Goal: Information Seeking & Learning: Find specific fact

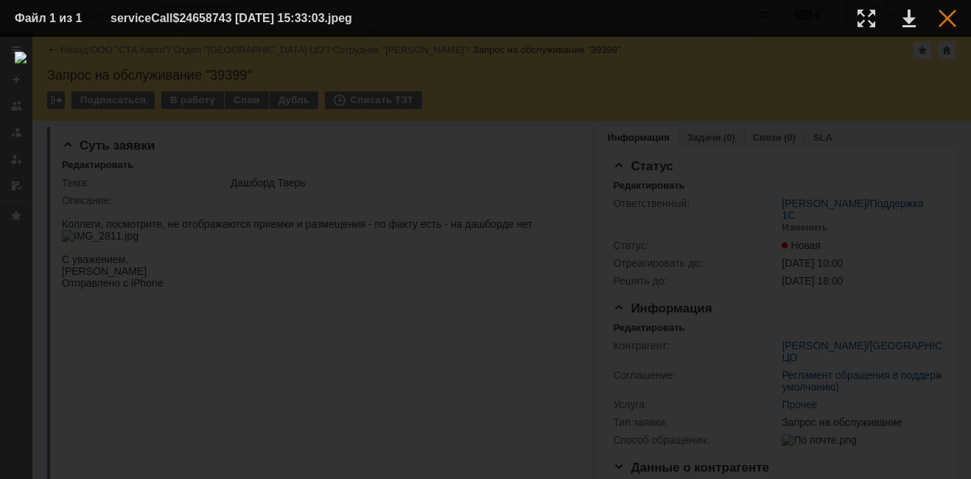
click at [950, 26] on div at bounding box center [947, 19] width 18 height 18
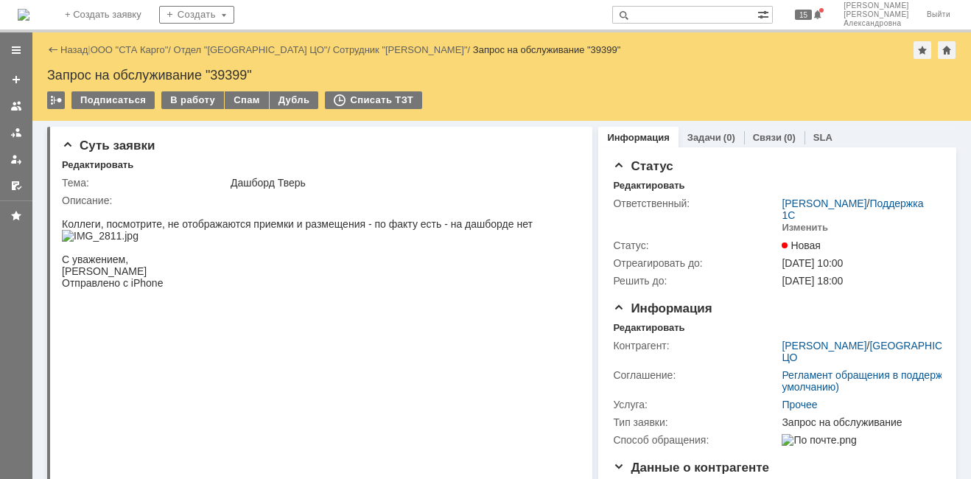
click at [123, 57] on div "Назад | ООО "СТА Карго" / Отдел "[GEOGRAPHIC_DATA] ЦО" / Сотрудник "[PERSON_NAM…" at bounding box center [501, 50] width 909 height 18
click at [125, 51] on link "ООО "СТА Карго"" at bounding box center [130, 49] width 78 height 11
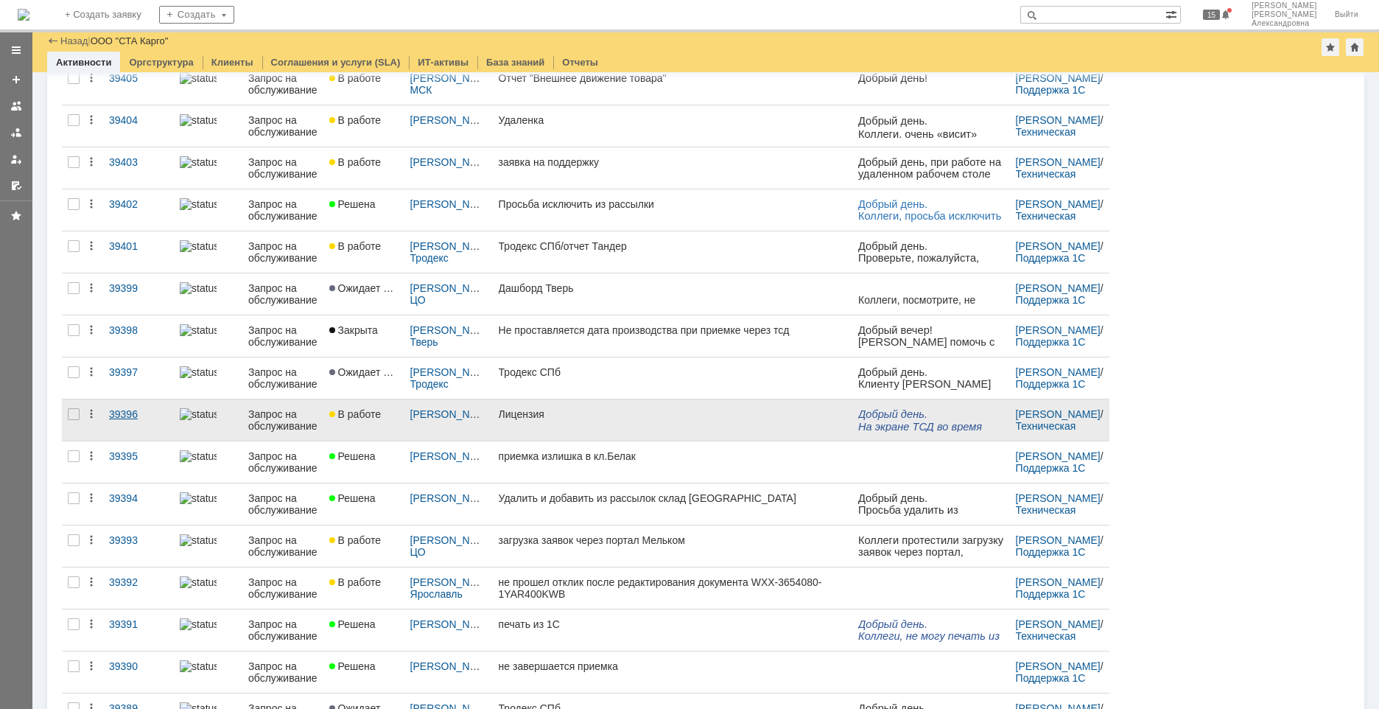
scroll to position [74, 0]
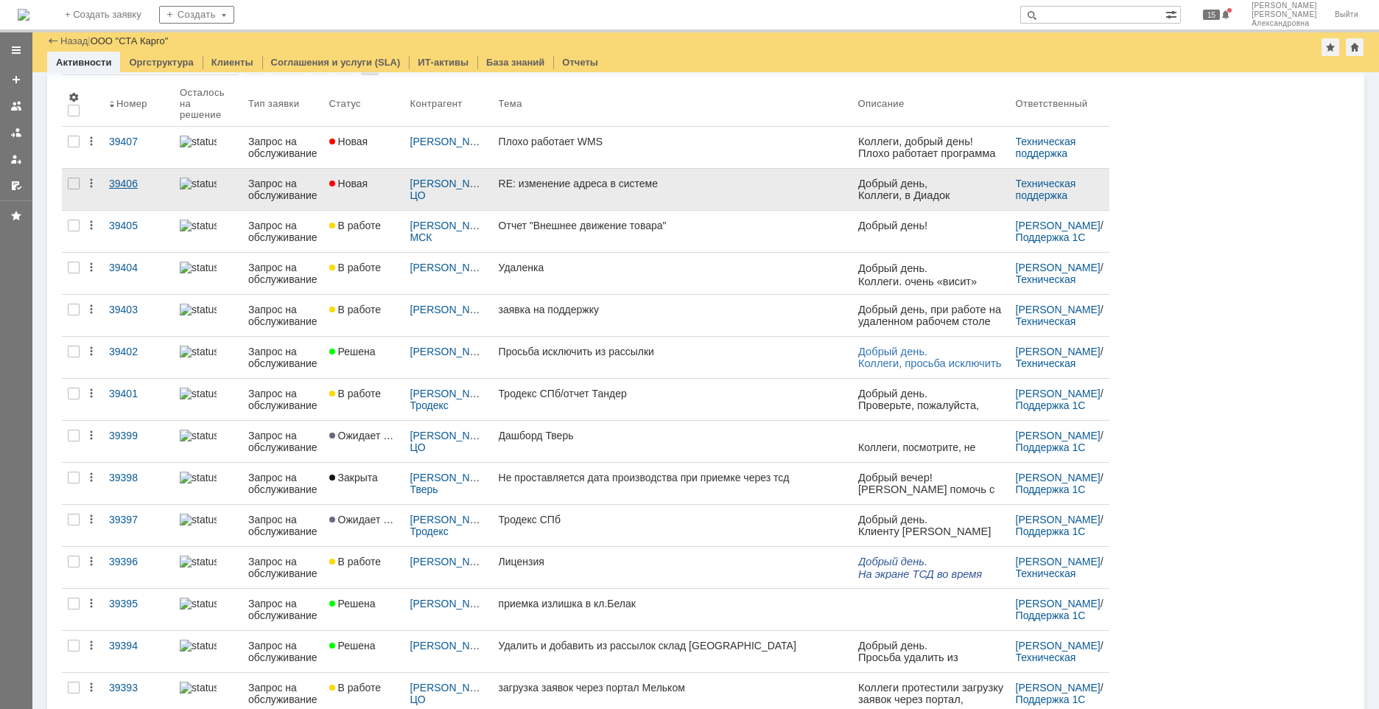
click at [129, 201] on link "39406" at bounding box center [138, 189] width 71 height 41
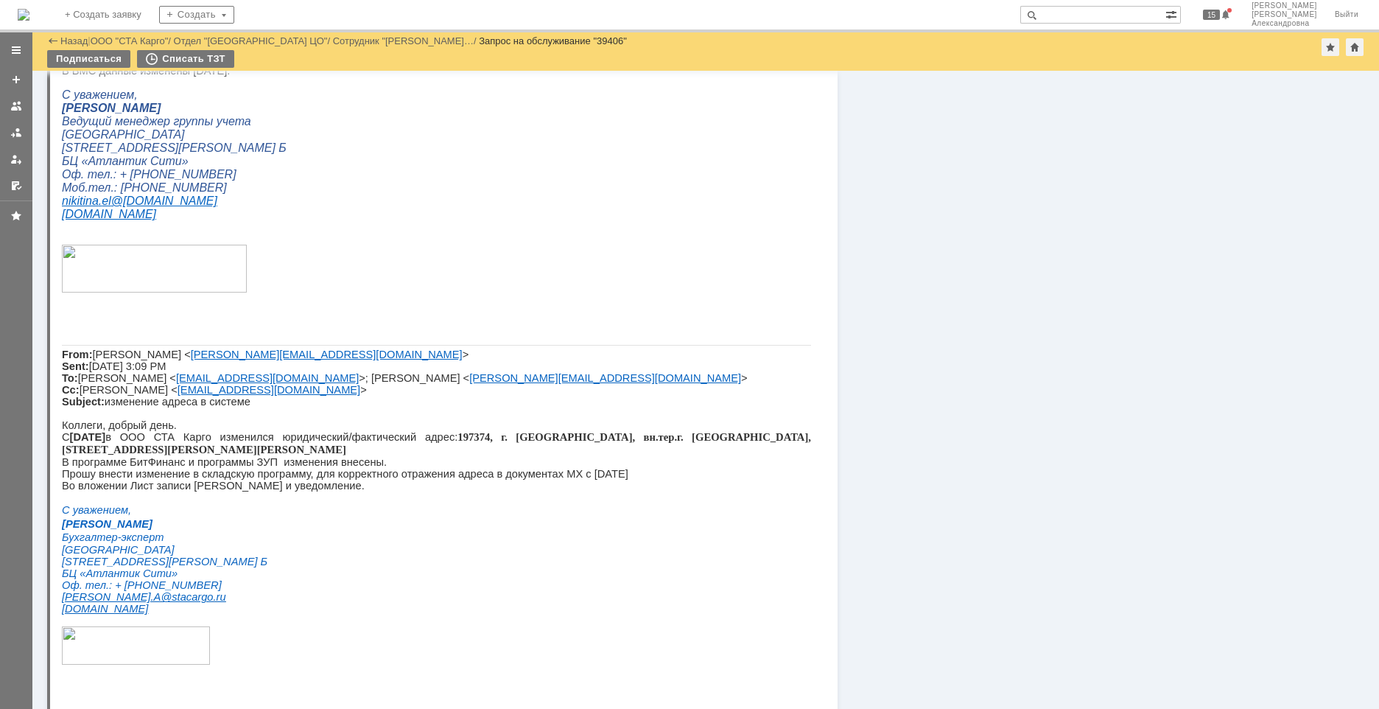
scroll to position [996, 0]
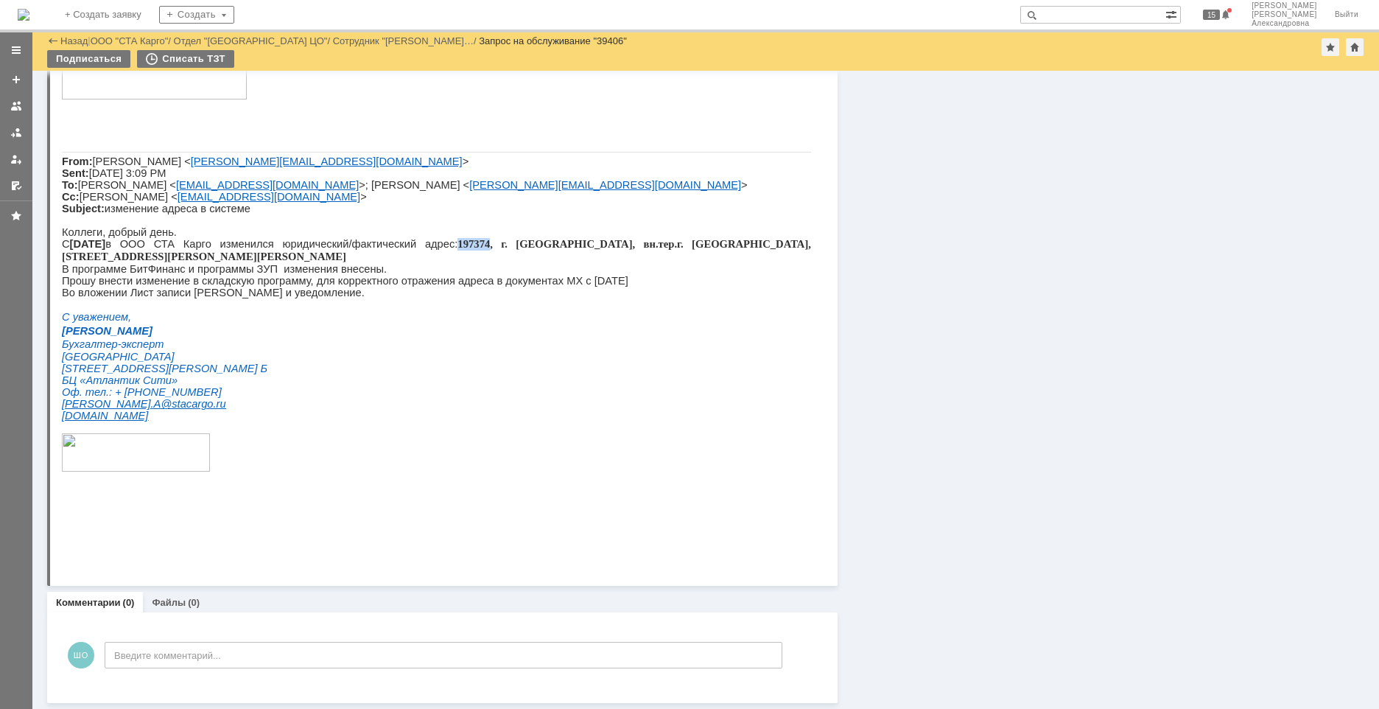
drag, startPoint x: 479, startPoint y: 307, endPoint x: 443, endPoint y: 312, distance: 36.5
click at [443, 263] on p "С [DATE] ООО СТА Карго изменился юридический/фактический адрес: [GEOGRAPHIC_DAT…" at bounding box center [436, 250] width 749 height 25
copy span "197374"
drag, startPoint x: 250, startPoint y: 337, endPoint x: 261, endPoint y: 344, distance: 13.3
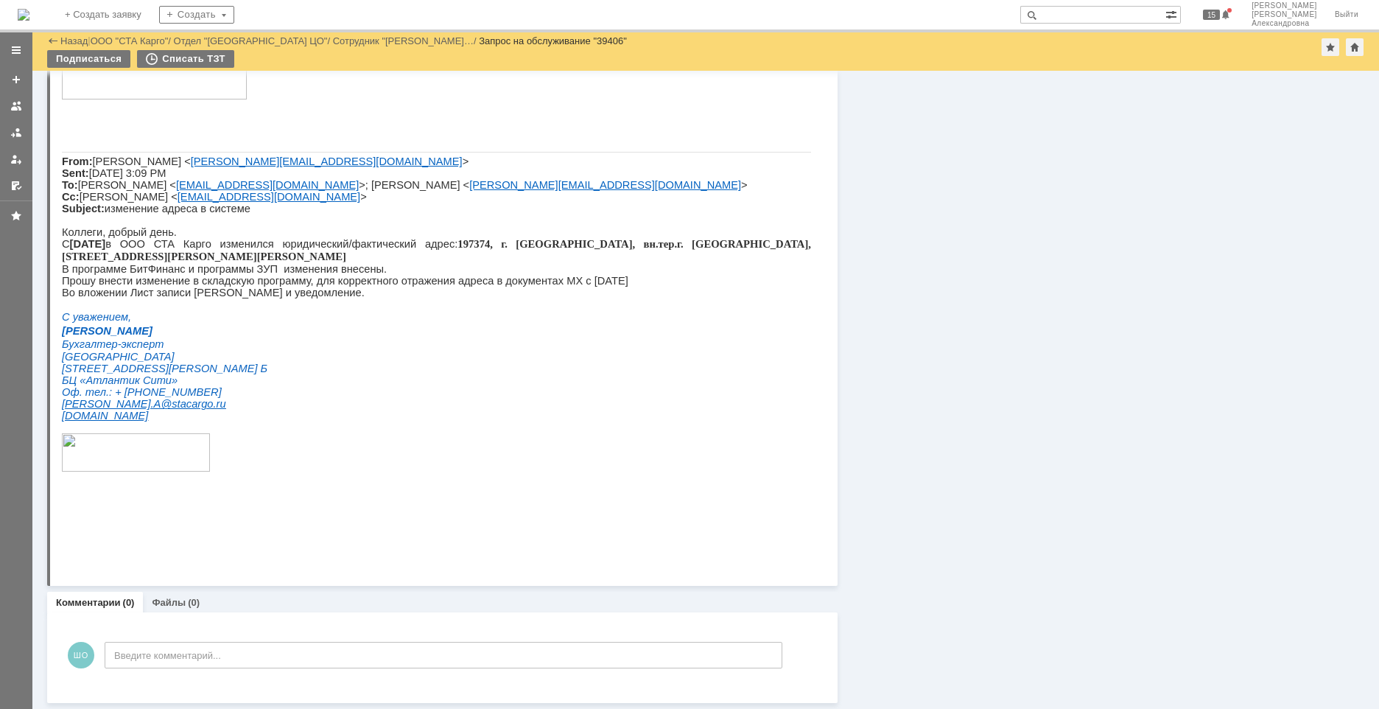
drag, startPoint x: 261, startPoint y: 344, endPoint x: 329, endPoint y: 368, distance: 72.0
click at [329, 310] on p at bounding box center [436, 304] width 749 height 12
drag, startPoint x: 192, startPoint y: 351, endPoint x: 264, endPoint y: 359, distance: 72.6
drag, startPoint x: 264, startPoint y: 359, endPoint x: 373, endPoint y: 385, distance: 111.3
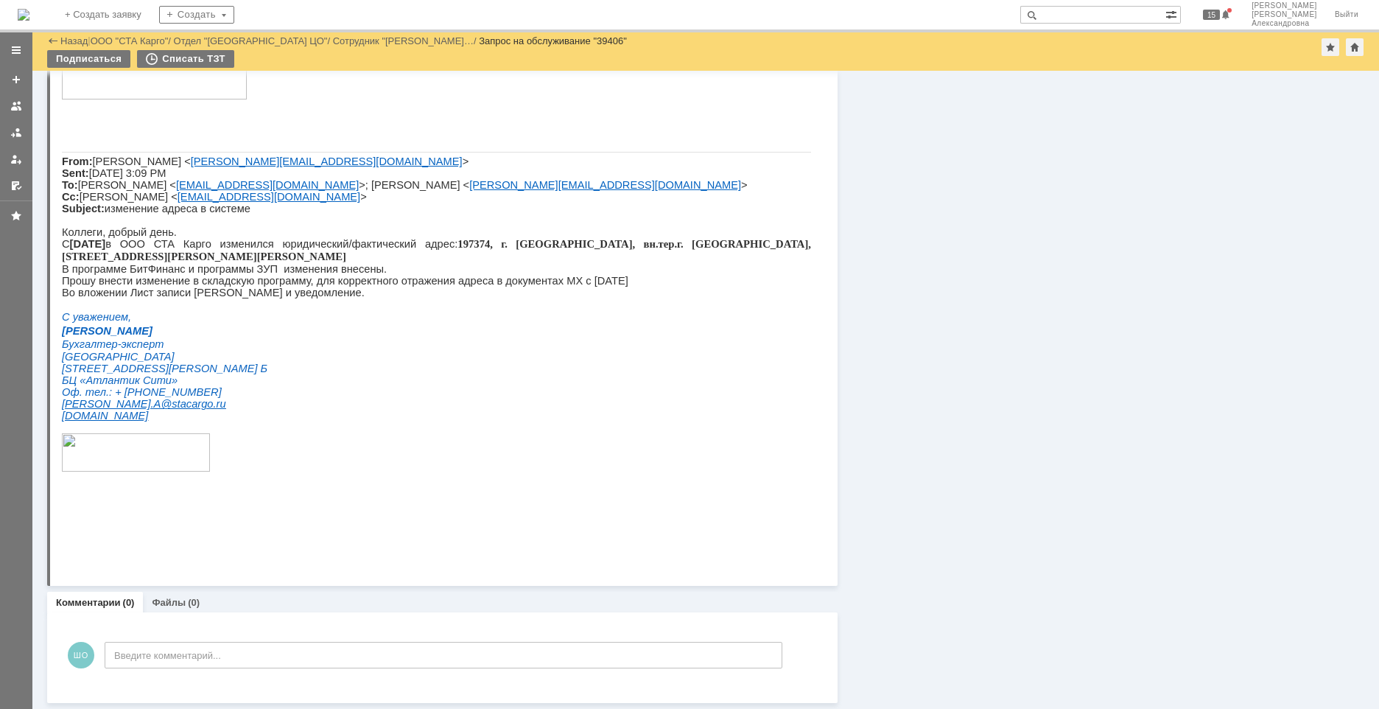
click at [373, 323] on p "С уважением," at bounding box center [436, 316] width 749 height 13
drag, startPoint x: 446, startPoint y: 304, endPoint x: 620, endPoint y: 319, distance: 174.5
click at [620, 263] on p "С [DATE] ООО СТА Карго изменился юридический/фактический адрес: [GEOGRAPHIC_DAT…" at bounding box center [436, 250] width 749 height 25
drag, startPoint x: 620, startPoint y: 319, endPoint x: 636, endPoint y: 395, distance: 77.6
click at [636, 337] on p "[PERSON_NAME]" at bounding box center [436, 330] width 749 height 13
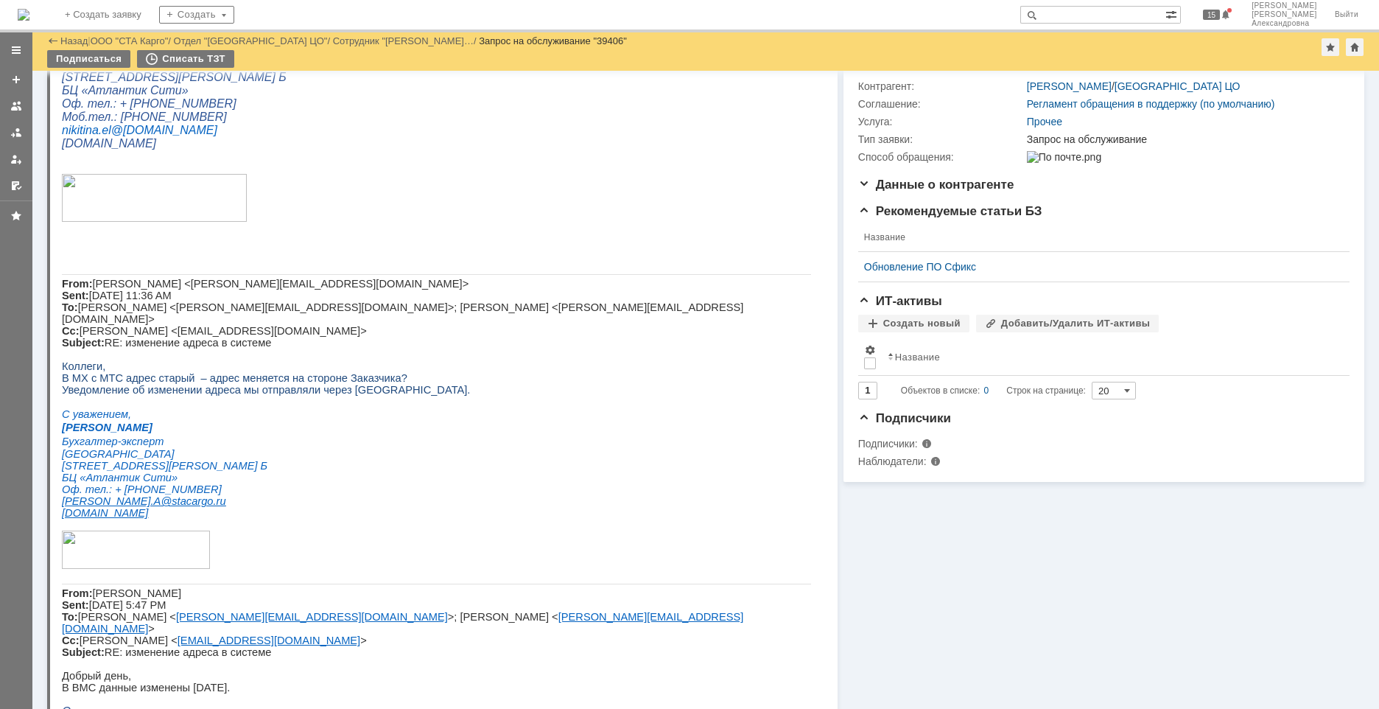
scroll to position [0, 0]
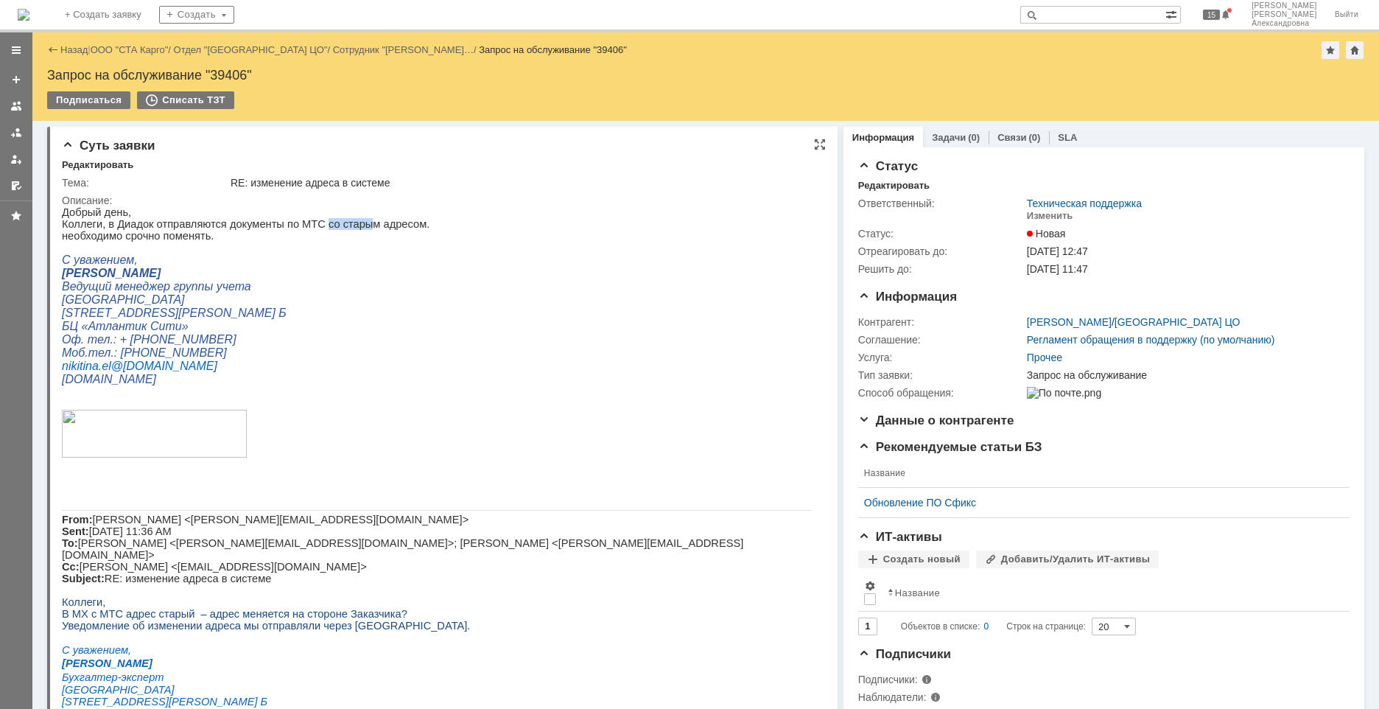
drag, startPoint x: 306, startPoint y: 227, endPoint x: 343, endPoint y: 231, distance: 37.0
click at [343, 231] on p "Коллеги, в Диадок отправляются документы по МТС со старым адресом. необходимо с…" at bounding box center [436, 230] width 749 height 24
drag, startPoint x: 206, startPoint y: 246, endPoint x: 50, endPoint y: 237, distance: 156.4
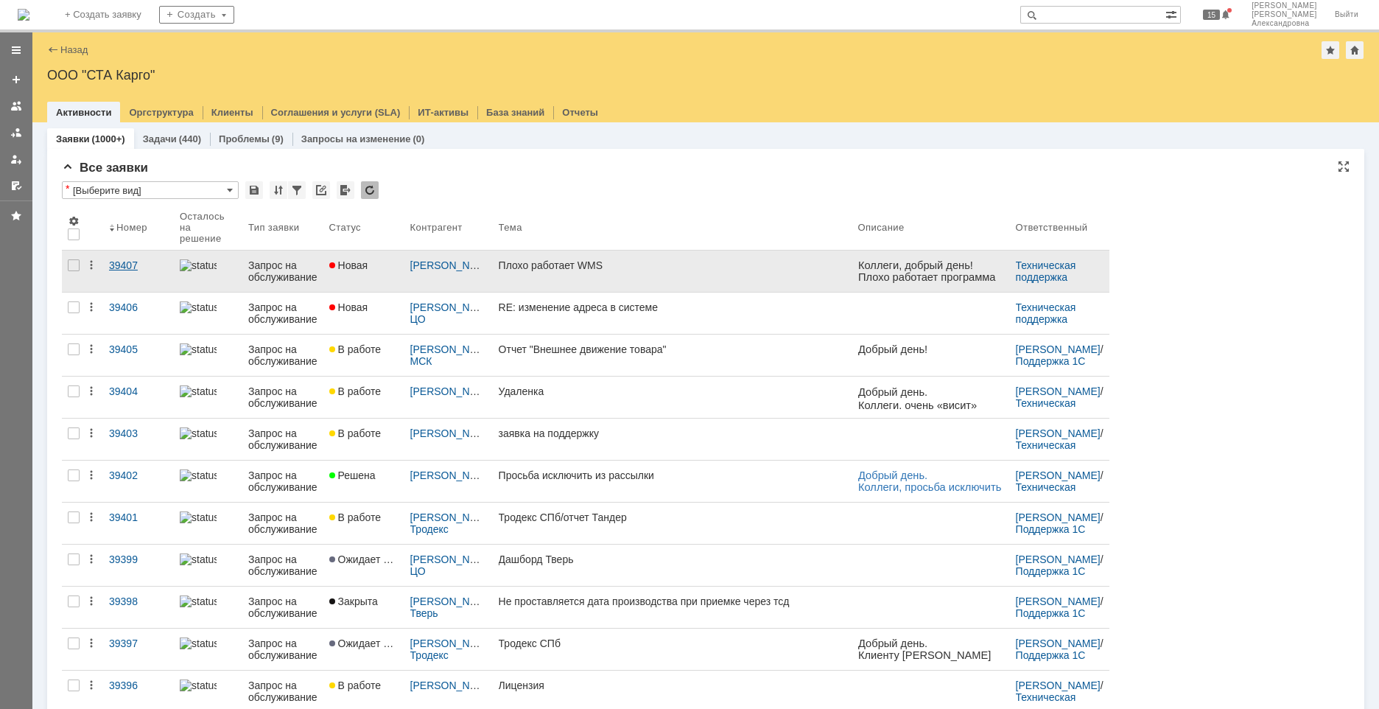
click at [150, 273] on link "39407" at bounding box center [138, 270] width 71 height 41
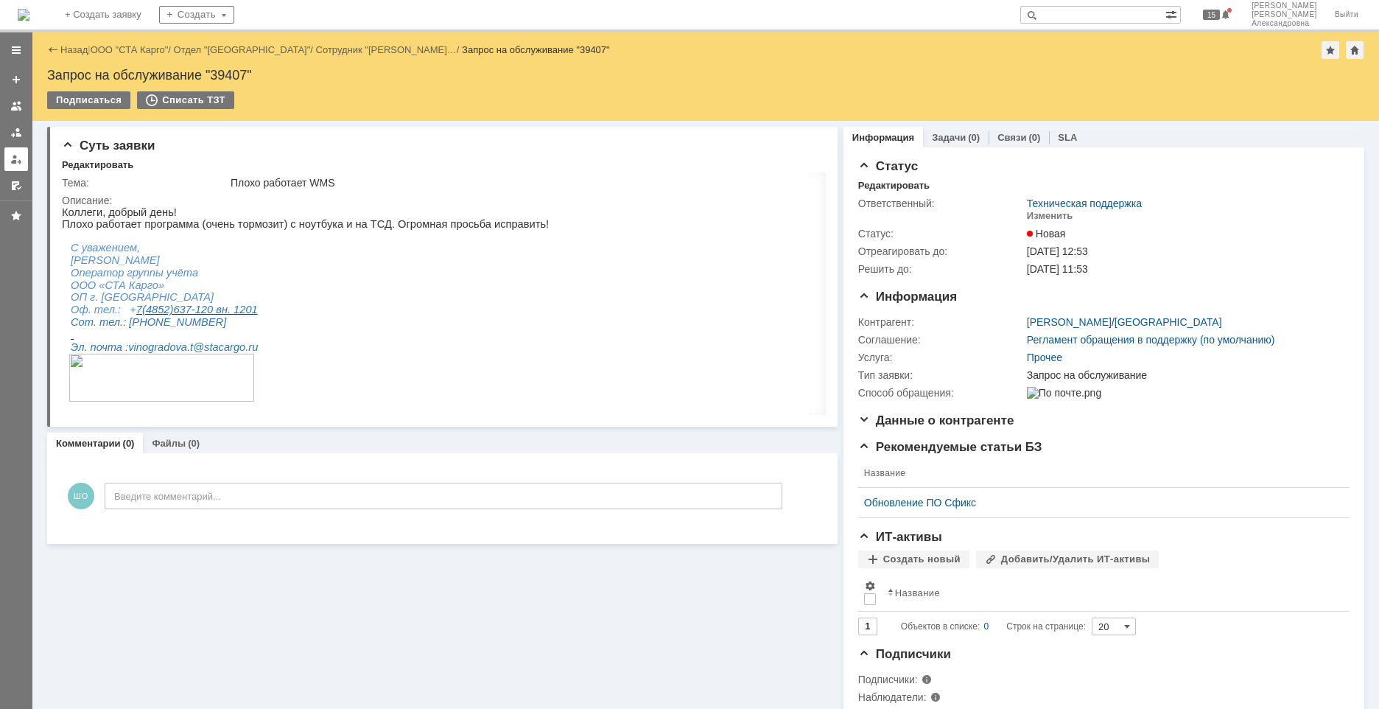
click at [19, 163] on div at bounding box center [16, 159] width 12 height 12
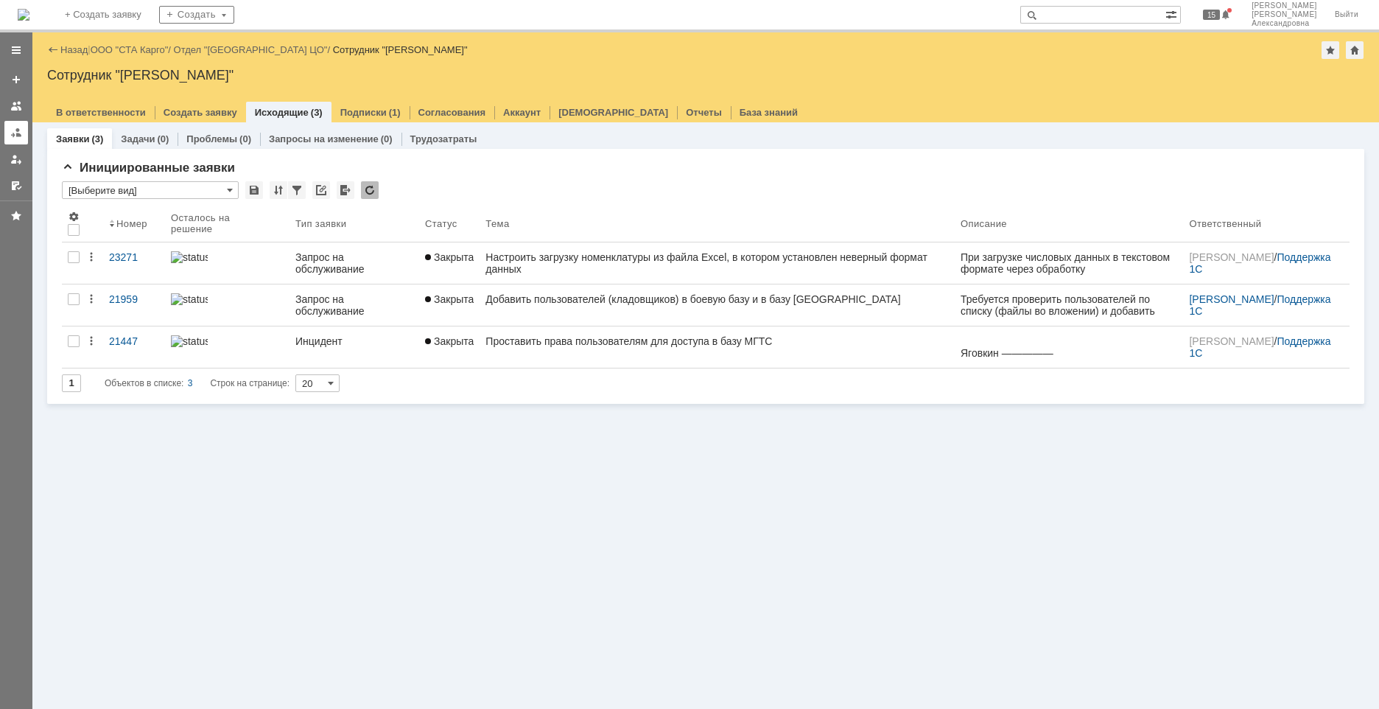
click at [15, 135] on div at bounding box center [16, 133] width 12 height 12
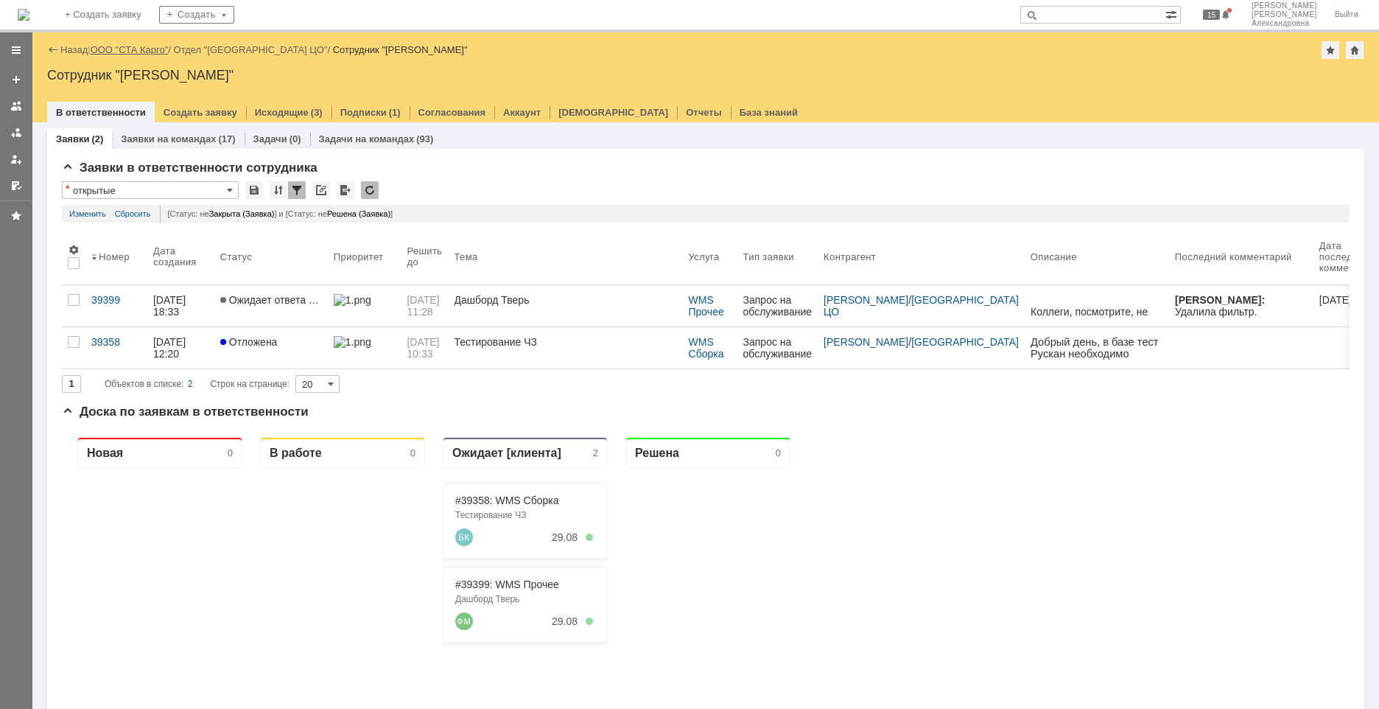
click at [141, 45] on link "ООО "СТА Карго"" at bounding box center [130, 49] width 78 height 11
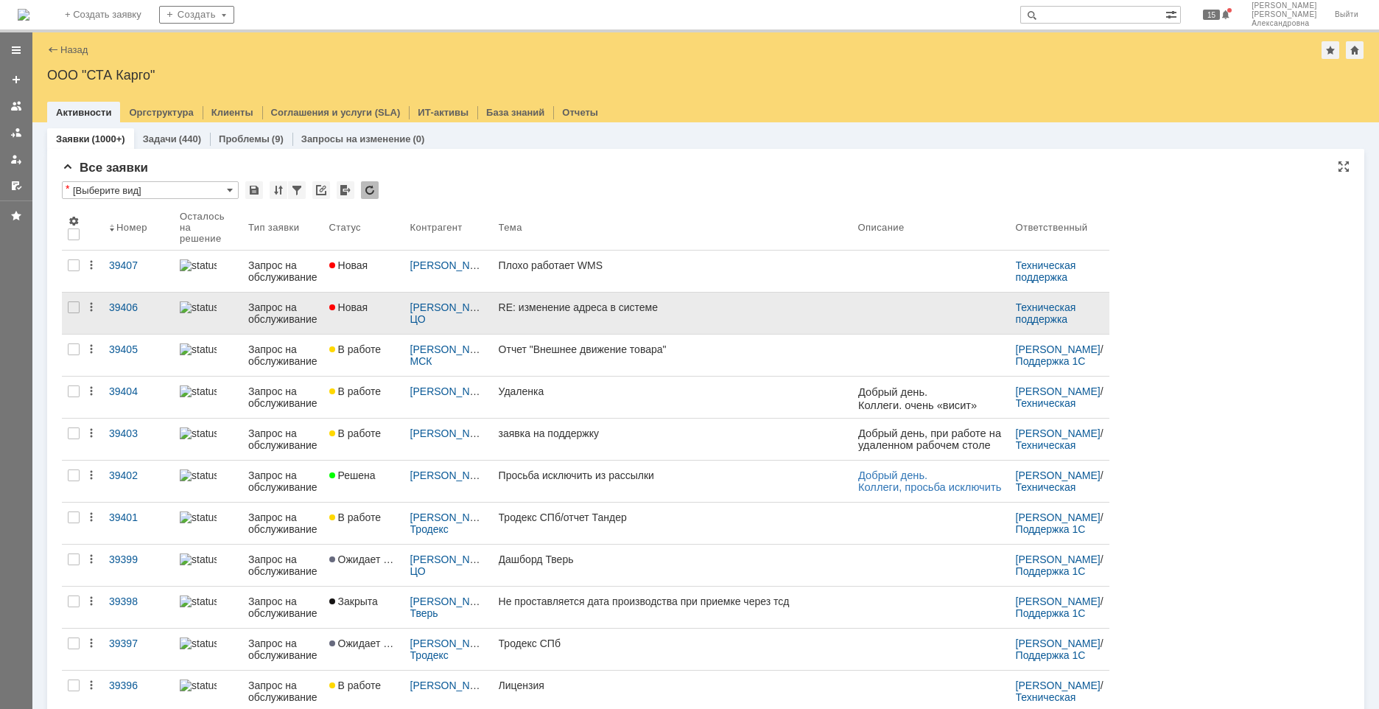
click at [656, 333] on link "RE: изменение адреса в системе" at bounding box center [672, 312] width 359 height 41
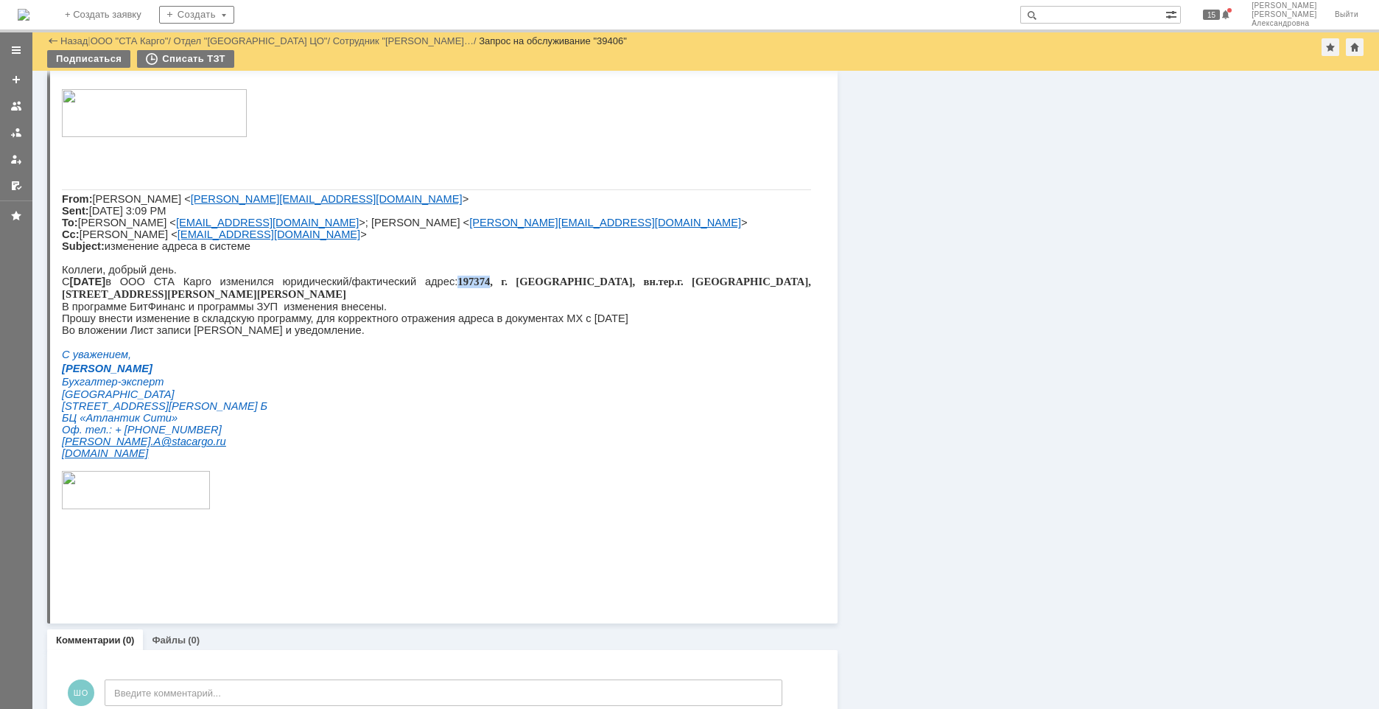
drag, startPoint x: 479, startPoint y: 345, endPoint x: 447, endPoint y: 346, distance: 31.7
click at [447, 300] on span "197374, г. [GEOGRAPHIC_DATA], вн.тер.г. [GEOGRAPHIC_DATA], [STREET_ADDRESS][PER…" at bounding box center [436, 288] width 749 height 24
copy span "197374"
